Goal: Task Accomplishment & Management: Use online tool/utility

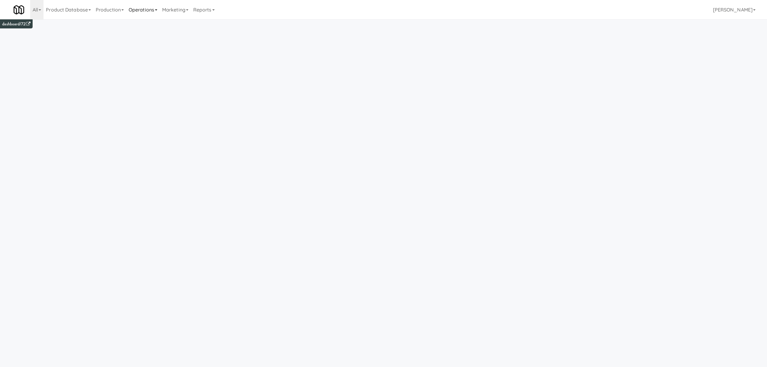
click at [143, 9] on link "Operations" at bounding box center [143, 9] width 34 height 19
click at [150, 45] on link "Operators" at bounding box center [150, 47] width 48 height 11
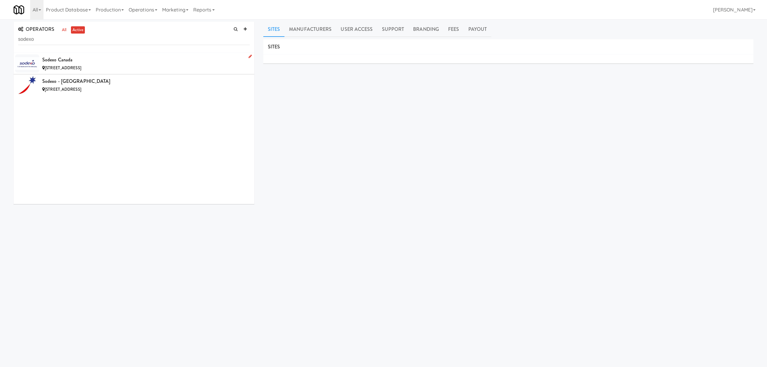
type input "sodexo"
click at [67, 62] on div "Sodexo Canada" at bounding box center [145, 59] width 207 height 9
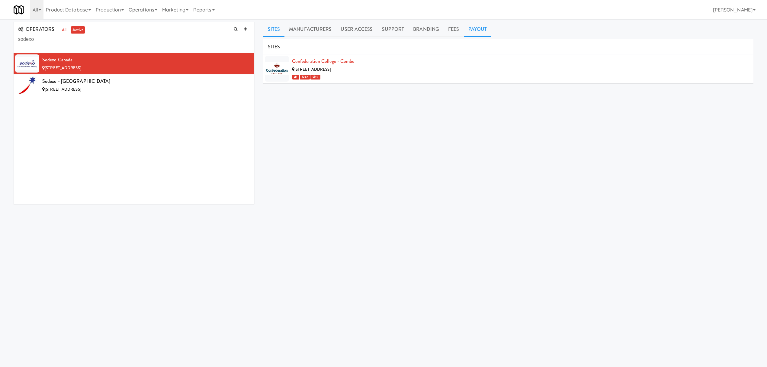
click at [473, 29] on link "Payout" at bounding box center [478, 29] width 28 height 15
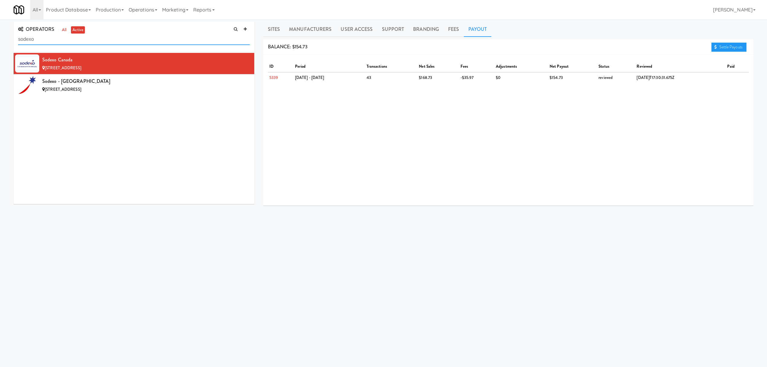
drag, startPoint x: 39, startPoint y: 39, endPoint x: -32, endPoint y: 39, distance: 70.7
click at [0, 39] on html "Okay Okay Select date: previous 2025-Sep next Su Mo Tu We Th Fr Sa 31 1 2 3 4 5…" at bounding box center [383, 183] width 767 height 367
click at [723, 48] on link "Settle Payouts" at bounding box center [728, 47] width 35 height 9
